Goal: Communication & Community: Answer question/provide support

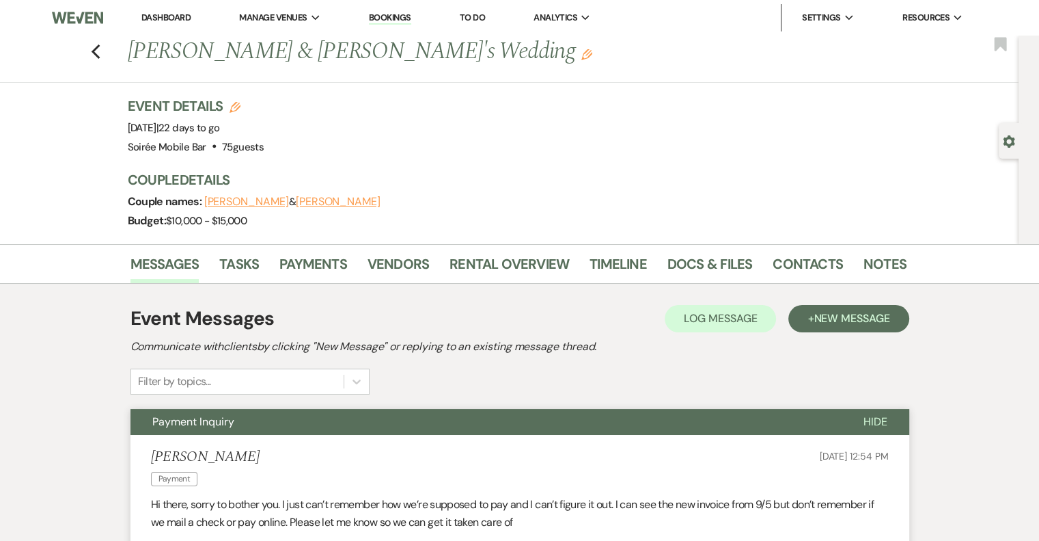
click at [157, 20] on link "Dashboard" at bounding box center [165, 18] width 49 height 12
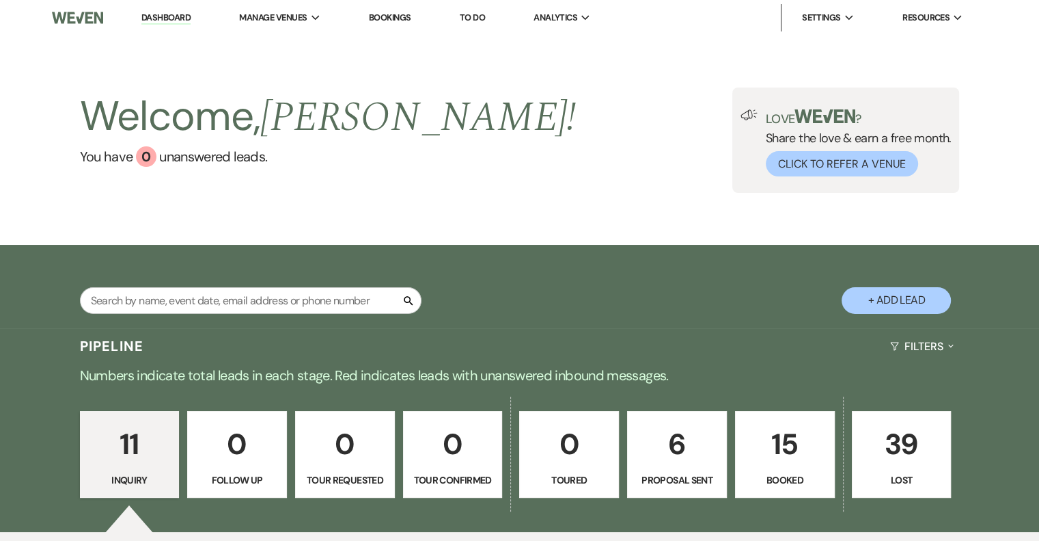
click at [690, 450] on p "6" at bounding box center [677, 444] width 82 height 46
select select "6"
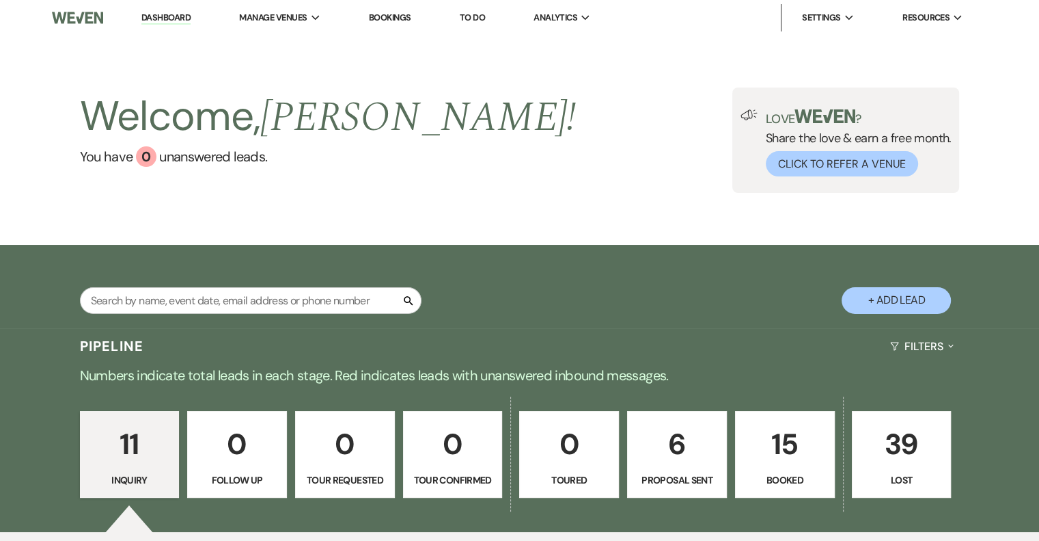
select select "6"
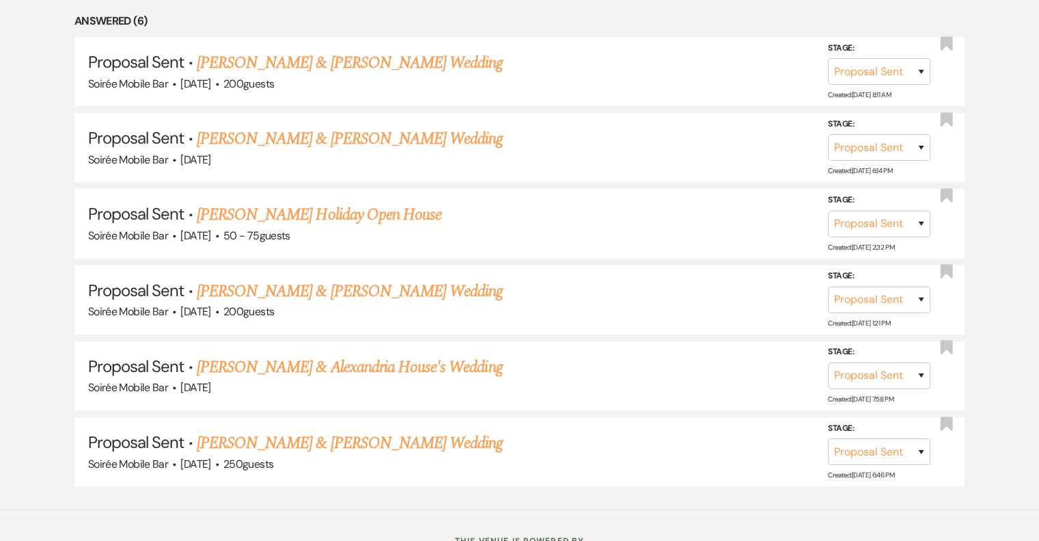
scroll to position [675, 0]
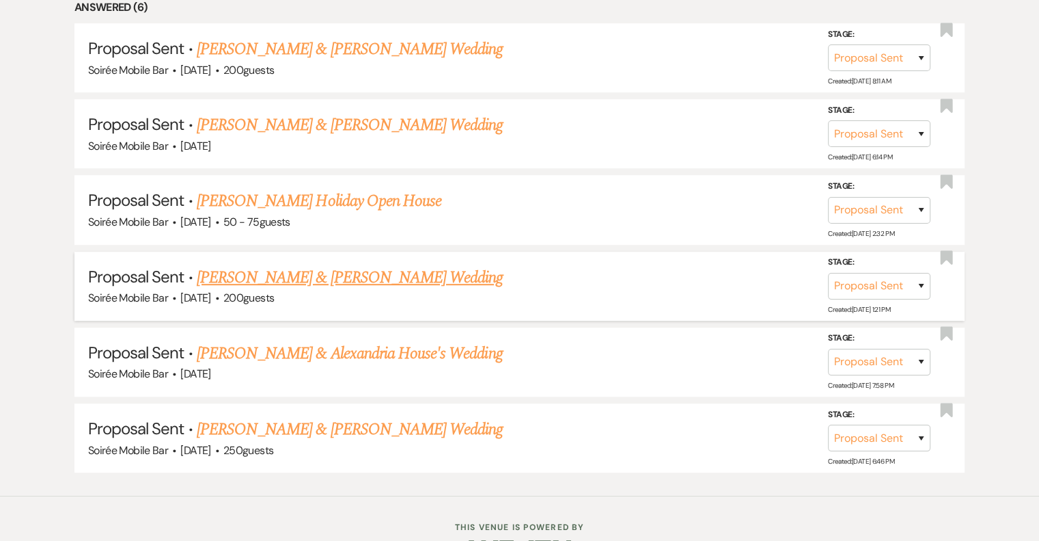
click at [399, 277] on link "[PERSON_NAME] & [PERSON_NAME] Wedding" at bounding box center [350, 277] width 306 height 25
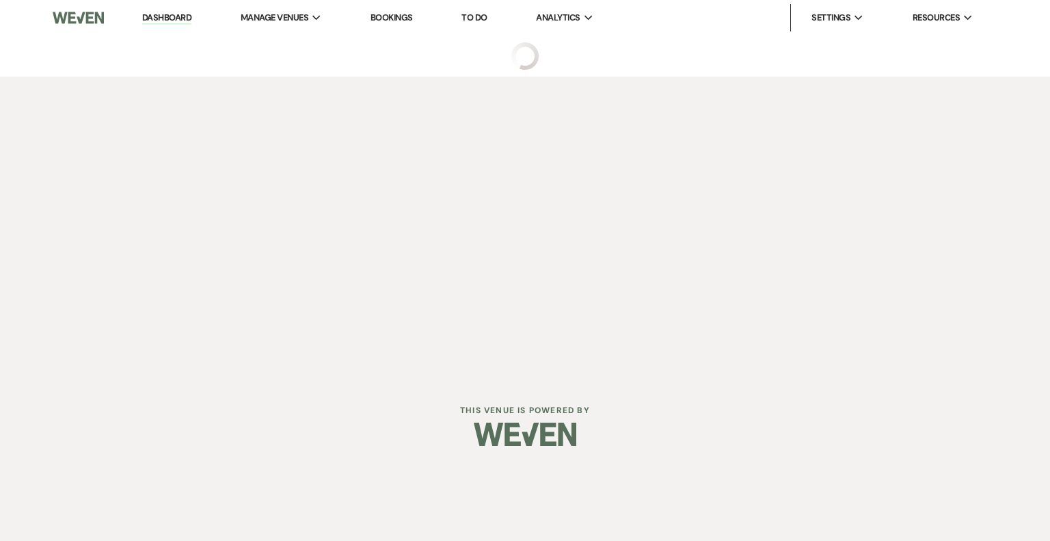
select select "6"
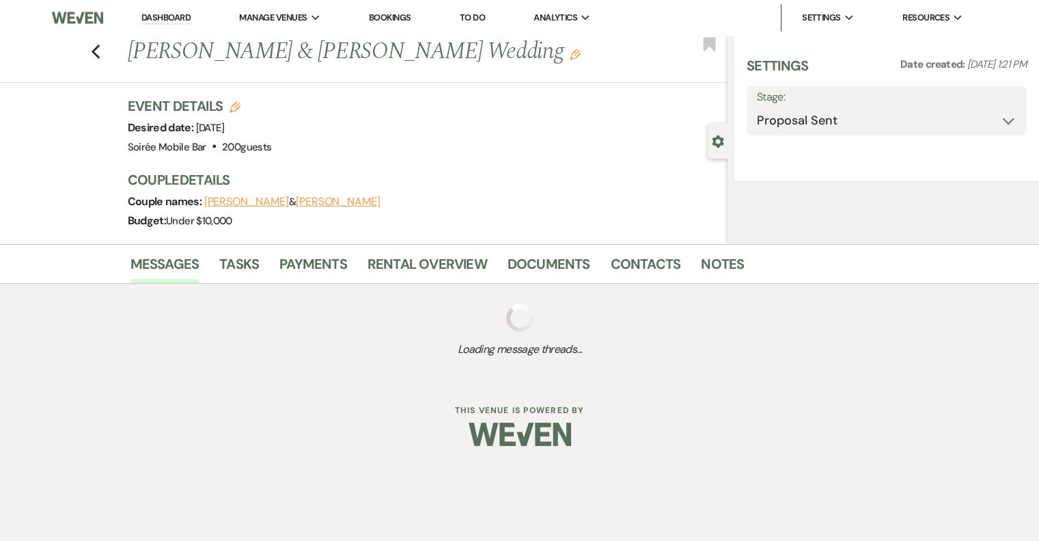
select select "5"
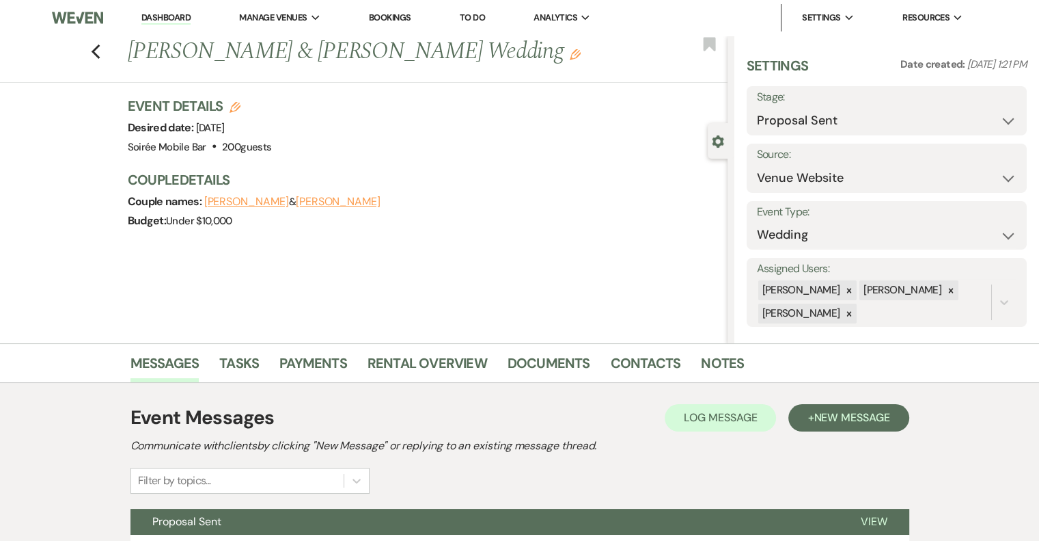
scroll to position [188, 0]
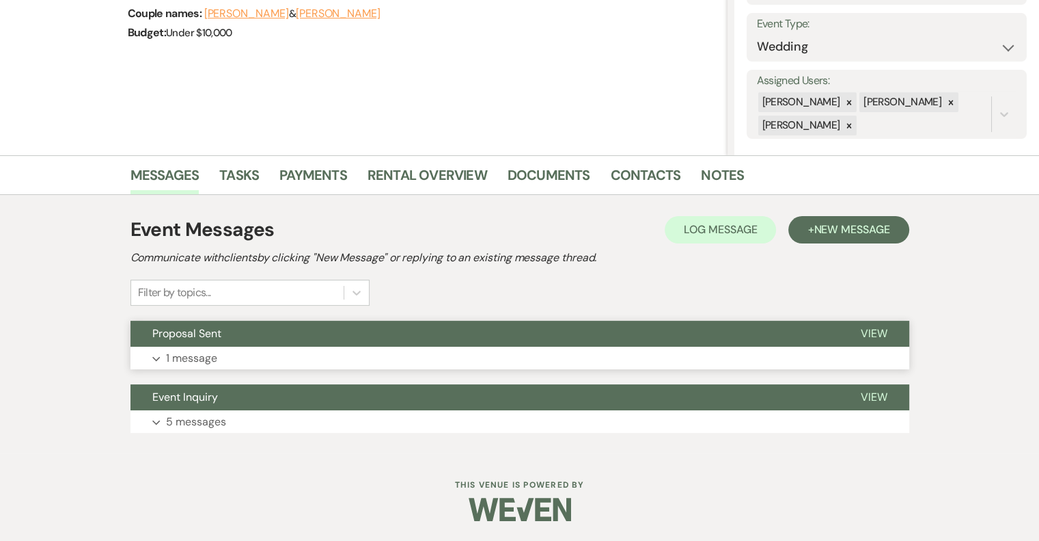
click at [307, 351] on button "Expand 1 message" at bounding box center [520, 357] width 779 height 23
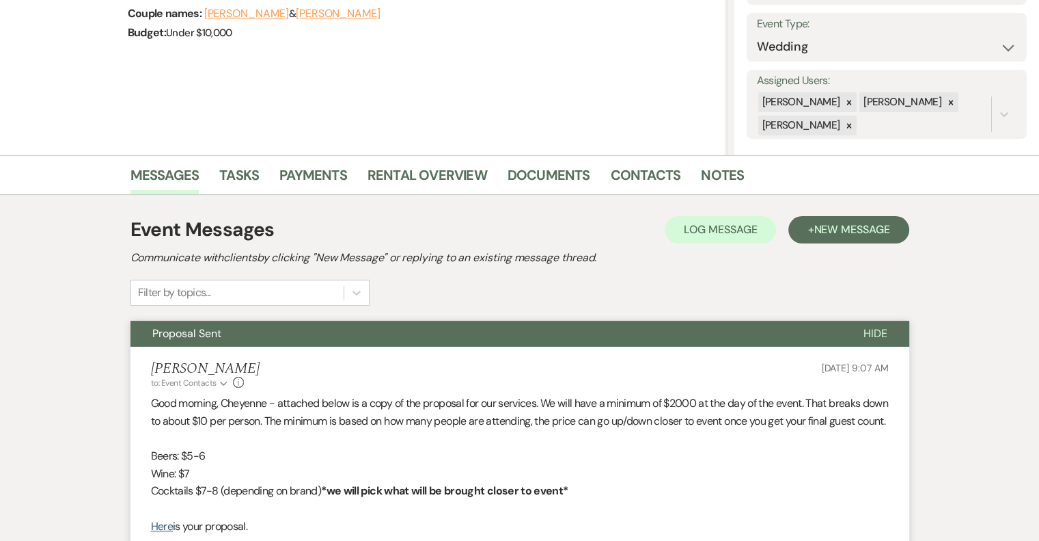
scroll to position [458, 0]
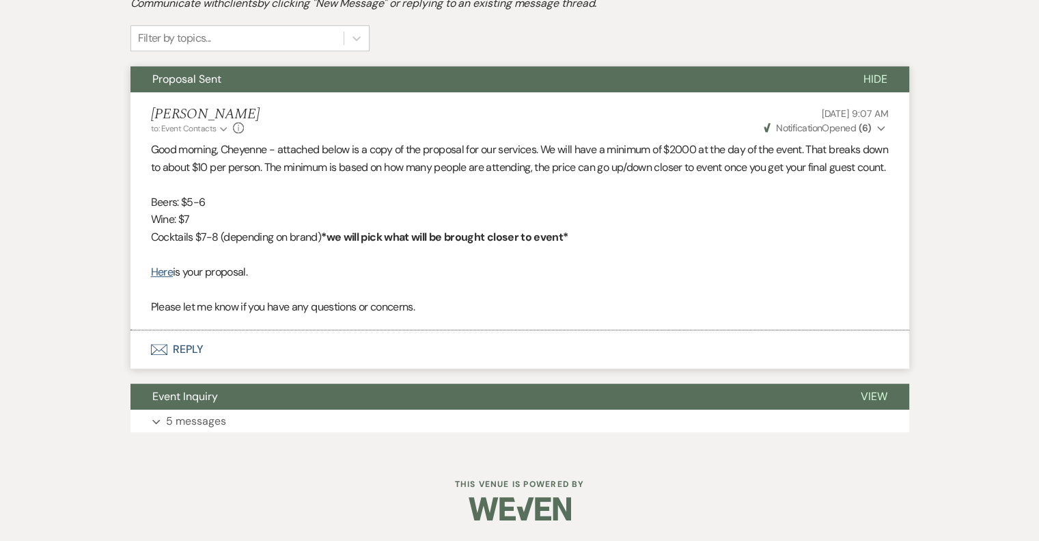
click at [178, 349] on button "Envelope Reply" at bounding box center [520, 349] width 779 height 38
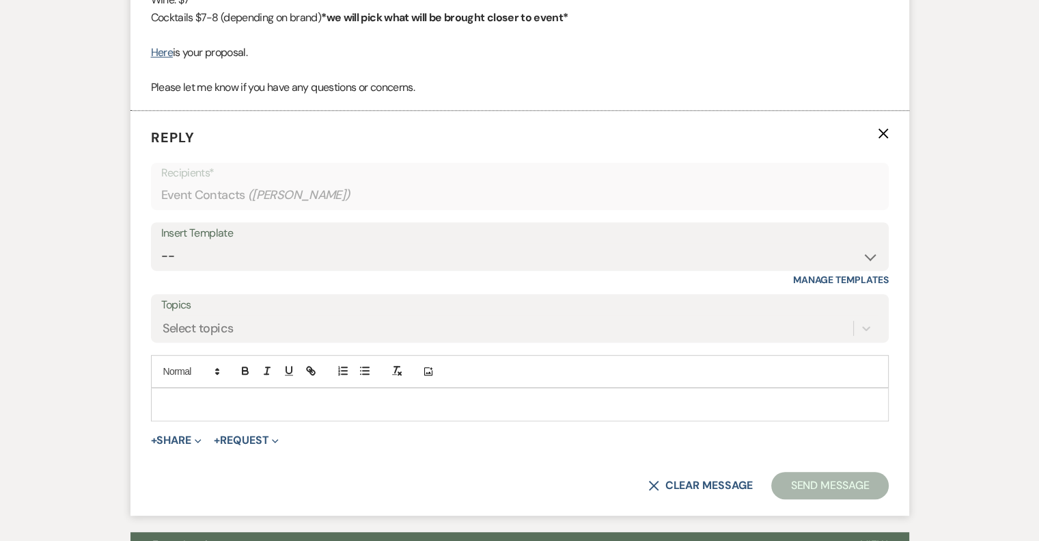
scroll to position [663, 0]
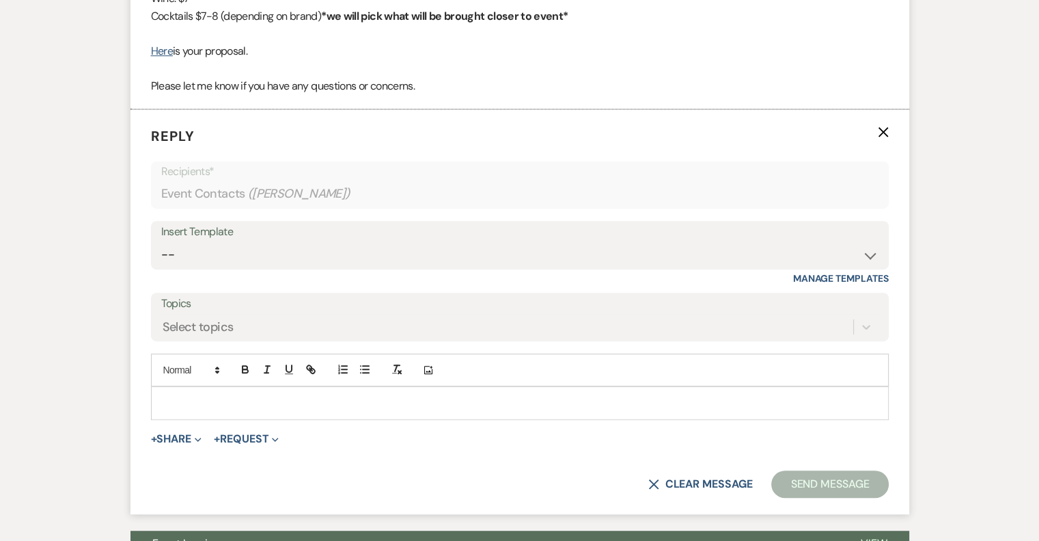
click at [181, 410] on p at bounding box center [520, 402] width 716 height 15
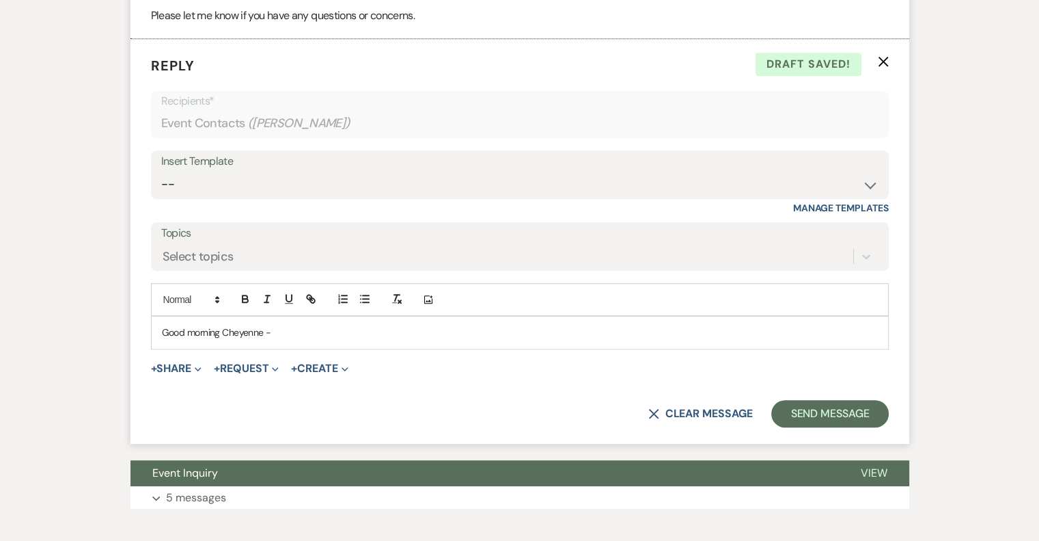
scroll to position [734, 0]
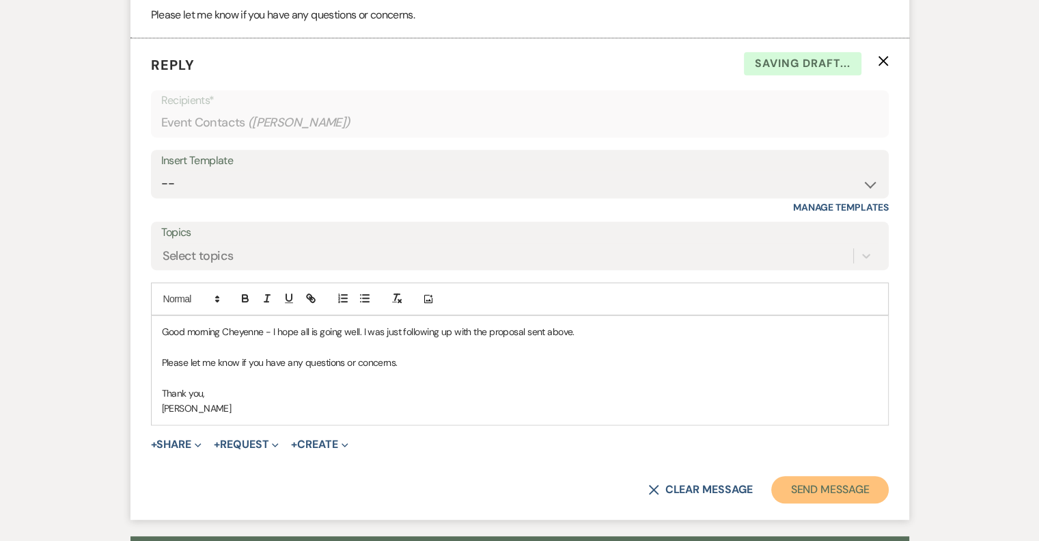
click at [838, 503] on button "Send Message" at bounding box center [830, 489] width 117 height 27
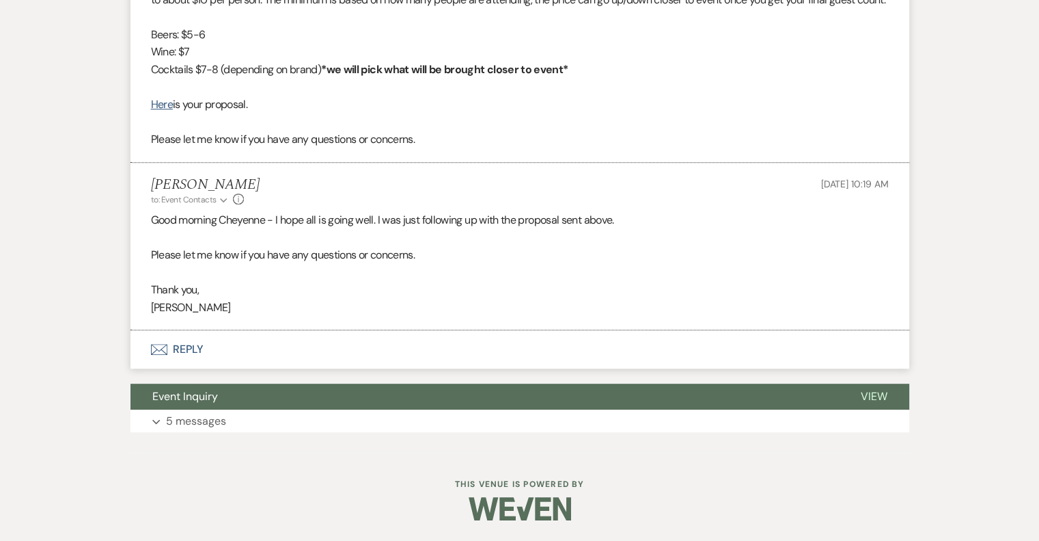
scroll to position [626, 0]
